Goal: Information Seeking & Learning: Check status

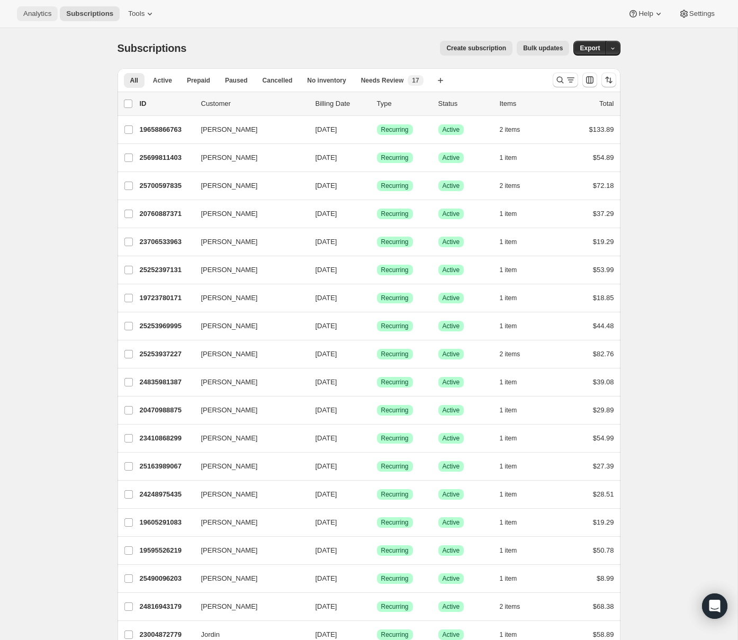
click at [44, 16] on span "Analytics" at bounding box center [37, 14] width 28 height 8
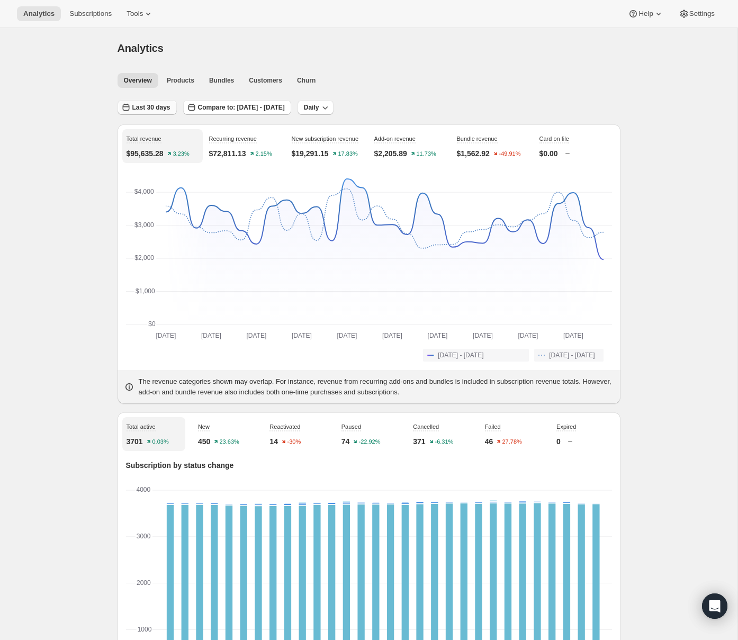
click at [159, 110] on span "Last 30 days" at bounding box center [151, 107] width 38 height 8
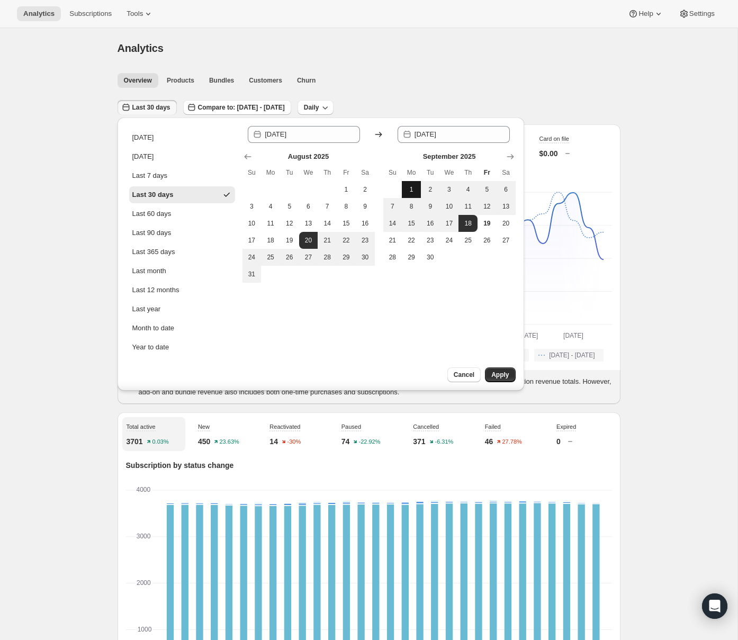
click at [412, 186] on span "1" at bounding box center [411, 189] width 11 height 8
type input "[DATE]"
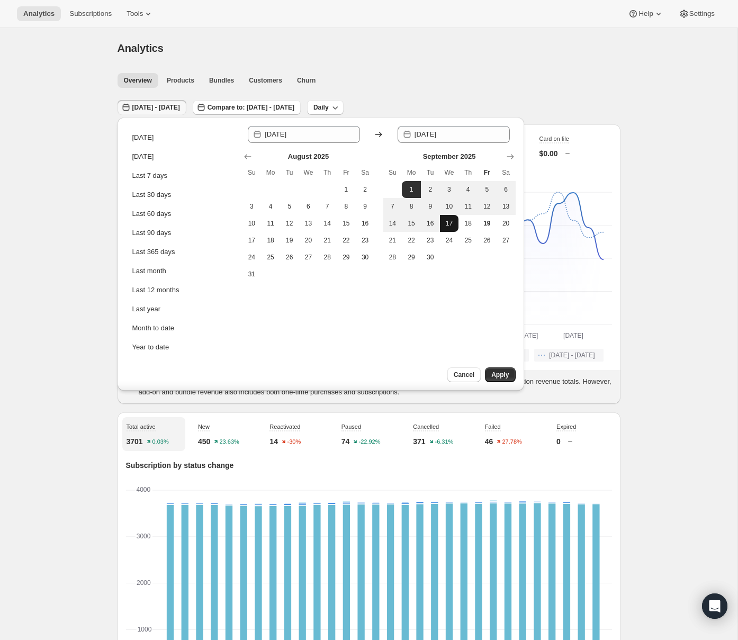
click at [449, 218] on button "17" at bounding box center [449, 223] width 19 height 17
drag, startPoint x: 460, startPoint y: 305, endPoint x: 445, endPoint y: 236, distance: 71.1
click at [460, 304] on div "Since [DATE] Until 2025-09-[DATE] Mo Tu We Th Fr Sa 1 2 3 4 5 6 7 8 9 10 11 12 …" at bounding box center [378, 254] width 273 height 256
drag, startPoint x: 413, startPoint y: 190, endPoint x: 442, endPoint y: 223, distance: 44.2
click at [414, 191] on span "1" at bounding box center [411, 189] width 11 height 8
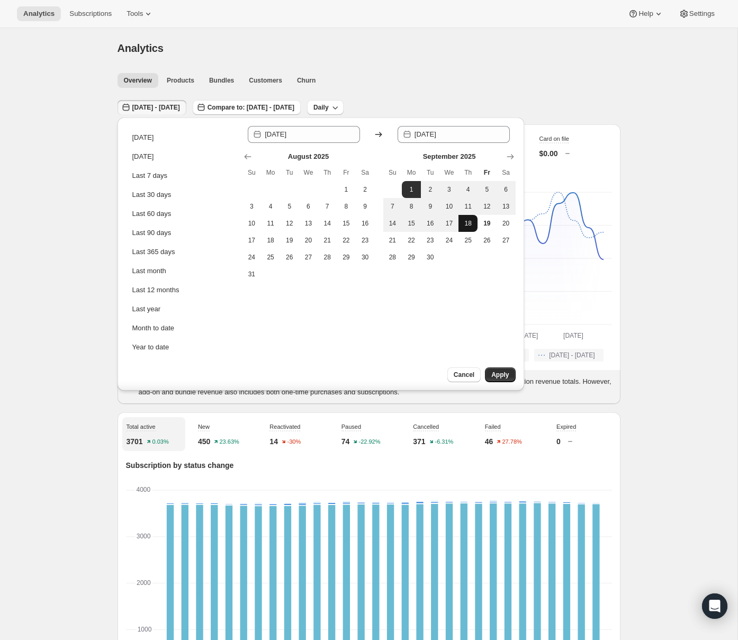
click at [465, 227] on span "18" at bounding box center [468, 223] width 11 height 8
type input "[DATE]"
click at [503, 373] on span "Apply" at bounding box center [499, 374] width 17 height 8
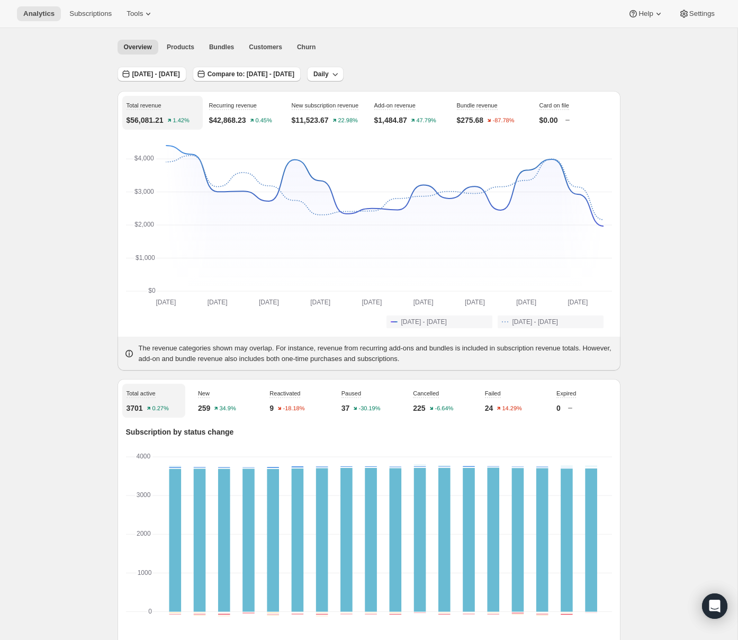
scroll to position [34, 0]
click at [150, 70] on span "[DATE] - [DATE]" at bounding box center [156, 73] width 48 height 8
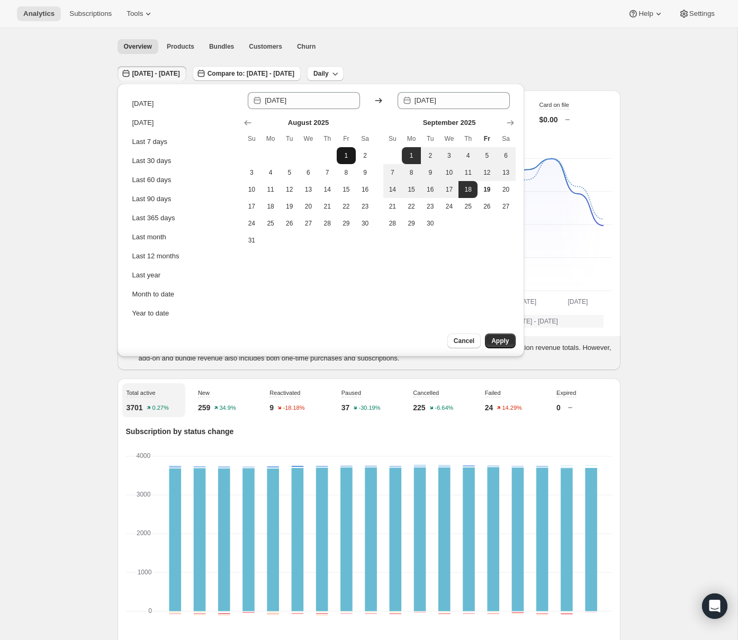
click at [341, 153] on span "1" at bounding box center [346, 155] width 11 height 8
type input "[DATE]"
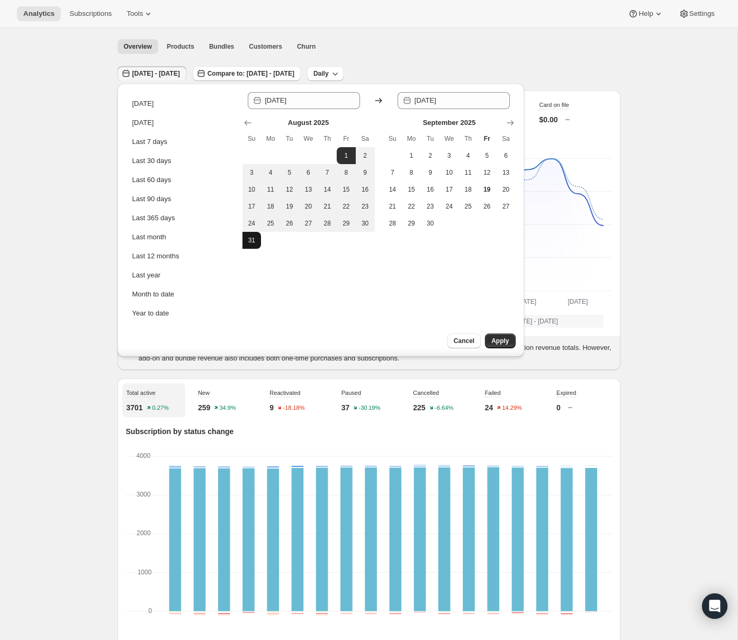
click at [252, 240] on span "31" at bounding box center [252, 240] width 11 height 8
type input "[DATE]"
click at [505, 344] on span "Apply" at bounding box center [499, 341] width 17 height 8
